Goal: Task Accomplishment & Management: Manage account settings

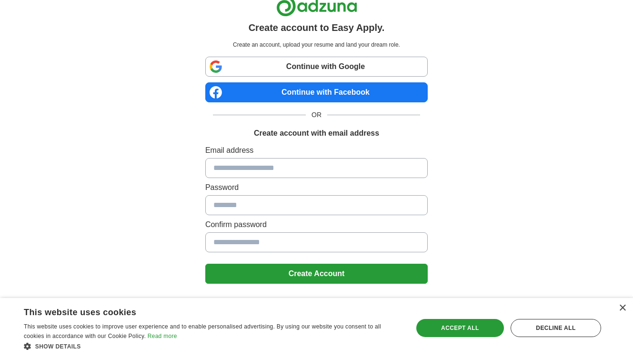
scroll to position [24, 0]
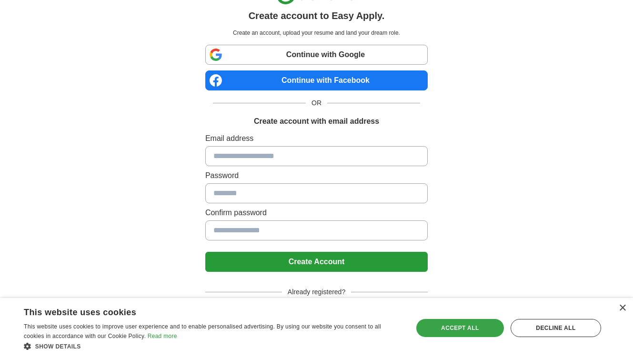
click at [475, 328] on div "Accept all" at bounding box center [460, 328] width 88 height 18
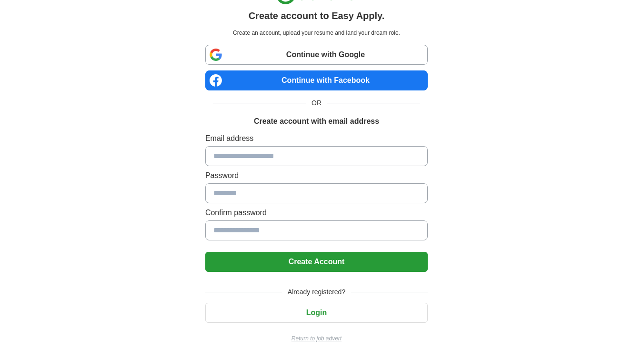
scroll to position [0, 0]
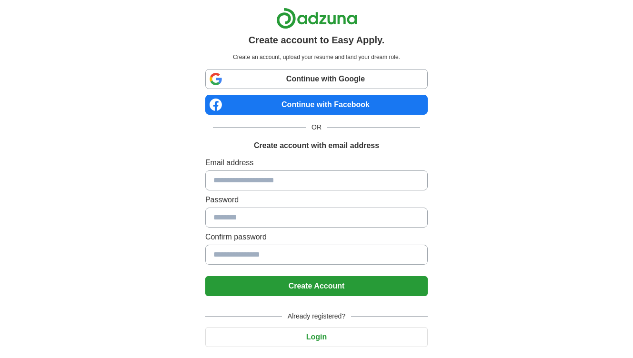
click at [289, 174] on input at bounding box center [316, 180] width 222 height 20
type input "**********"
click at [205, 276] on button "Create Account" at bounding box center [316, 286] width 222 height 20
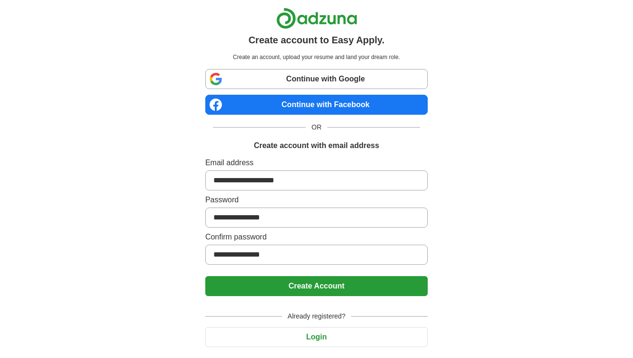
click at [298, 292] on button "Create Account" at bounding box center [316, 286] width 222 height 20
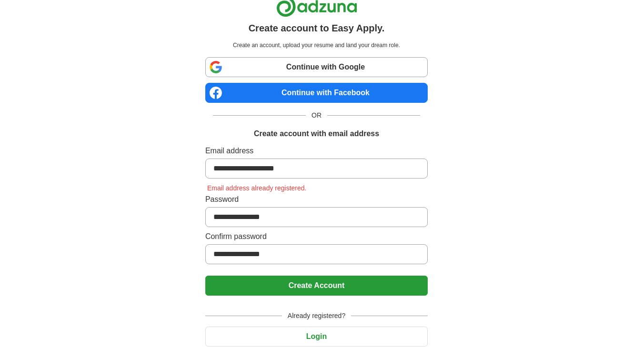
click at [318, 343] on button "Login" at bounding box center [316, 337] width 222 height 20
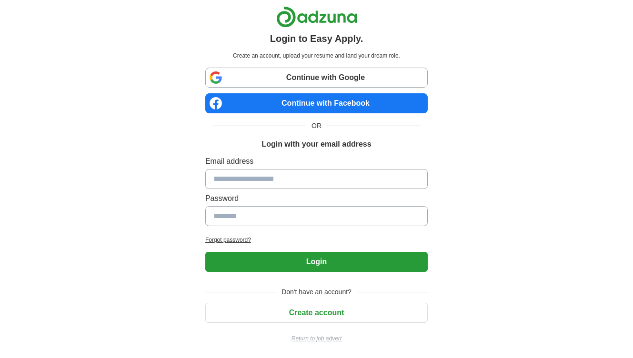
scroll to position [1, 0]
click at [236, 241] on h2 "Forgot password?" at bounding box center [316, 240] width 222 height 9
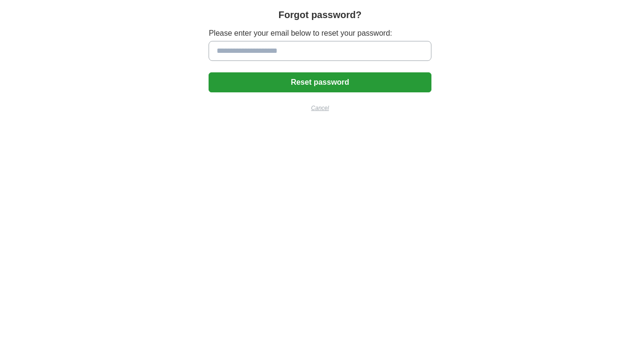
click at [271, 51] on input at bounding box center [320, 51] width 222 height 20
type input "**********"
click at [209, 72] on button "Reset password" at bounding box center [320, 82] width 222 height 20
